Goal: Navigation & Orientation: Find specific page/section

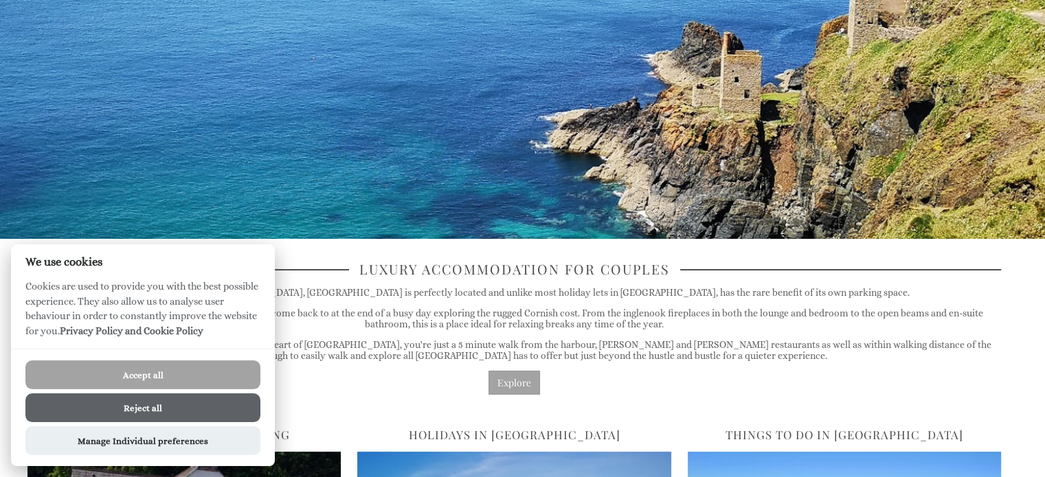
scroll to position [1, 0]
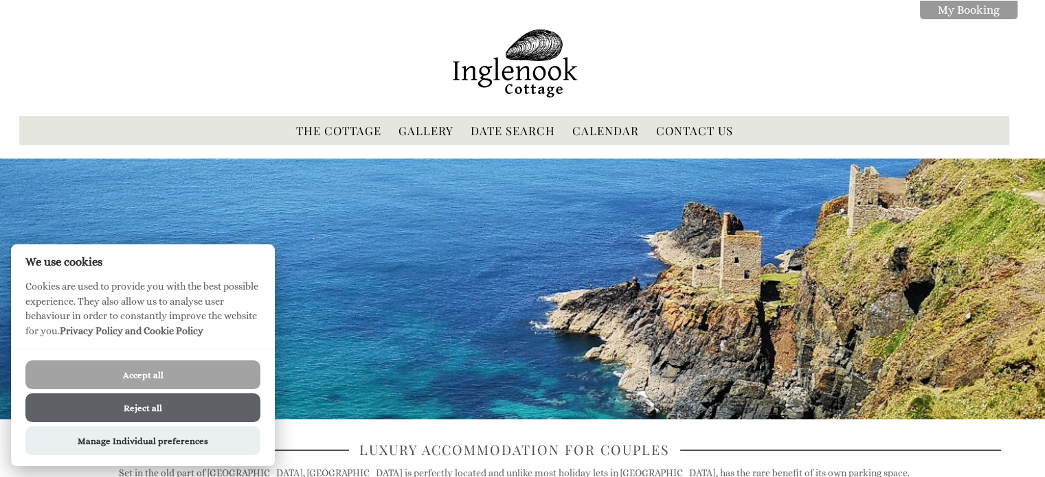
click at [161, 374] on button "Accept all" at bounding box center [142, 375] width 235 height 29
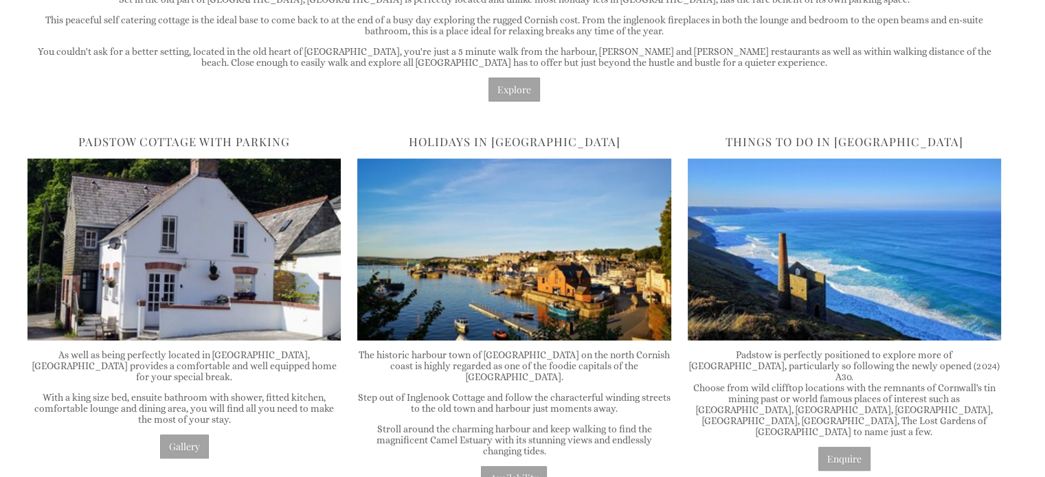
scroll to position [550, 0]
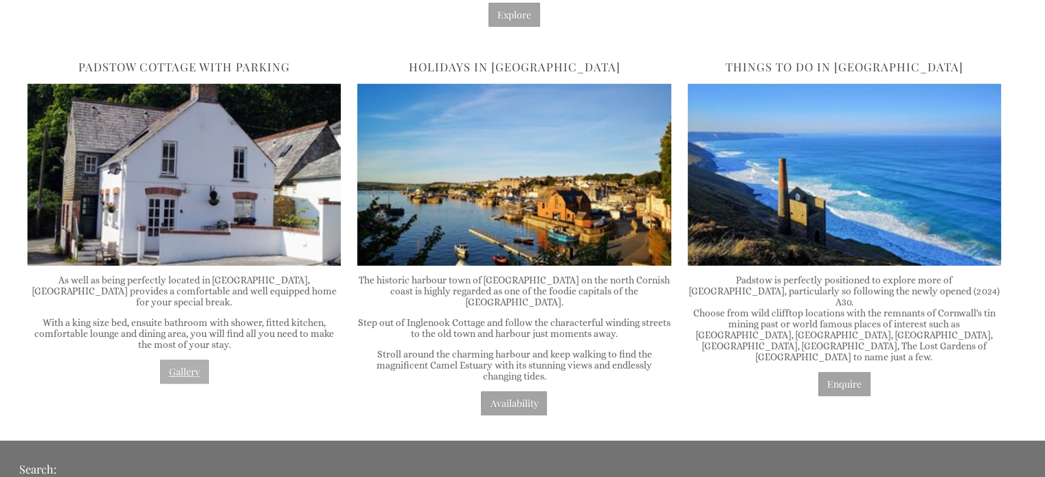
click at [182, 362] on link "Gallery" at bounding box center [184, 372] width 49 height 24
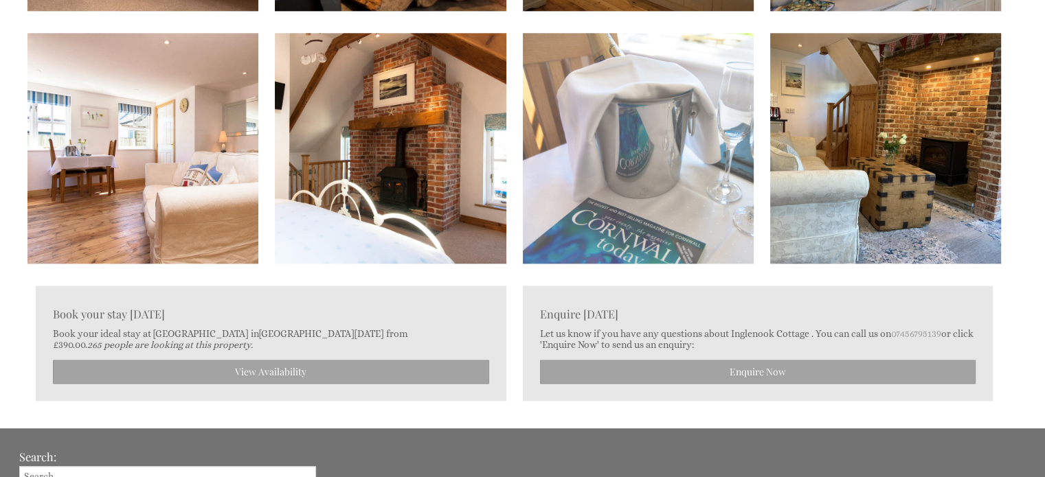
scroll to position [1877, 0]
